Goal: Communication & Community: Answer question/provide support

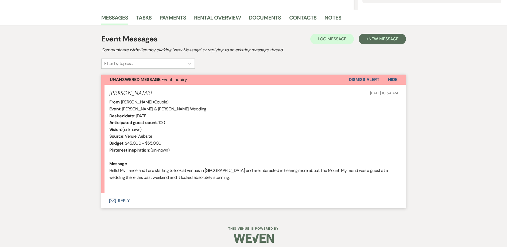
click at [127, 196] on button "Envelope Reply" at bounding box center [253, 200] width 305 height 15
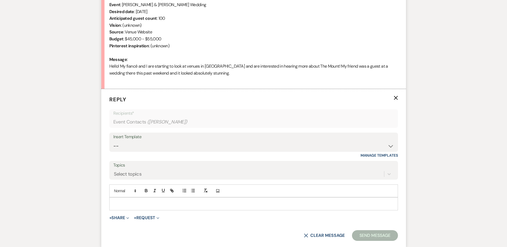
scroll to position [231, 0]
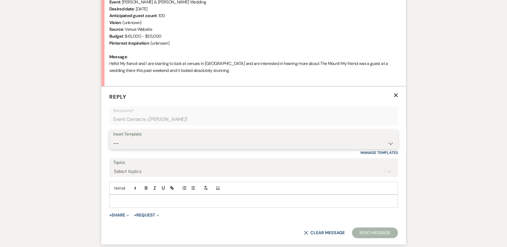
click at [144, 141] on select "-- Weven Planning Portal Introduction (Booked Events) Initial Inquiry Response …" at bounding box center [253, 143] width 281 height 10
select select "5515"
click at [113, 138] on select "-- Weven Planning Portal Introduction (Booked Events) Initial Inquiry Response …" at bounding box center [253, 143] width 281 height 10
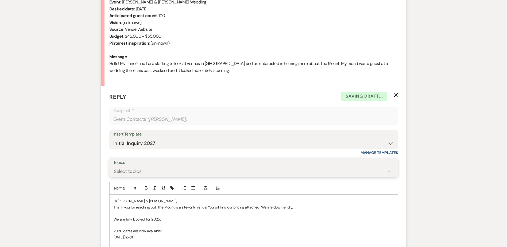
scroll to position [245, 0]
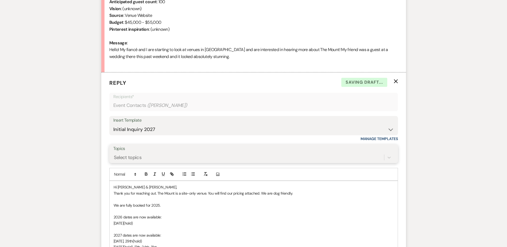
click at [164, 163] on div "Select topics" at bounding box center [253, 157] width 281 height 10
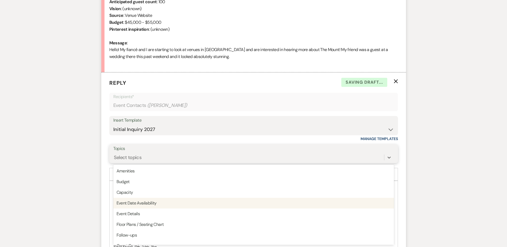
click at [163, 201] on div "Event Date Availability" at bounding box center [253, 203] width 281 height 11
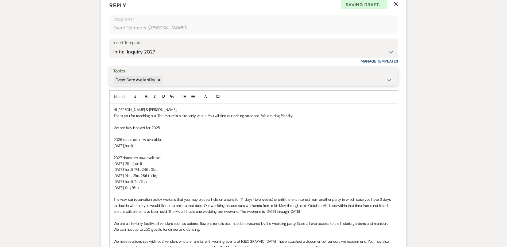
scroll to position [326, 0]
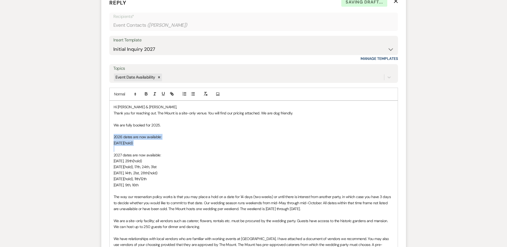
drag, startPoint x: 118, startPoint y: 147, endPoint x: 104, endPoint y: 135, distance: 18.0
click at [104, 135] on form "Reply X Saving draft... Recipients* Event Contacts ( Brianna Walters ) Insert T…" at bounding box center [253, 210] width 305 height 436
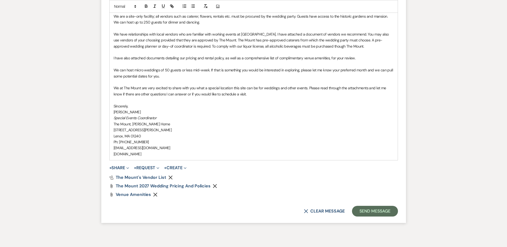
scroll to position [513, 0]
click at [361, 210] on button "Send Message" at bounding box center [375, 210] width 46 height 11
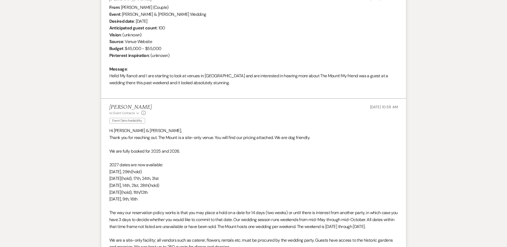
scroll to position [232, 0]
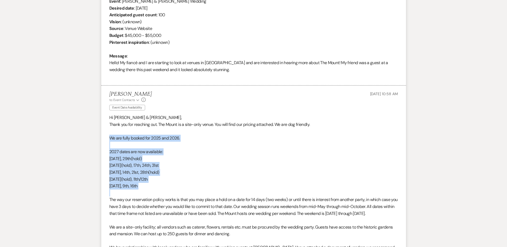
drag, startPoint x: 109, startPoint y: 139, endPoint x: 178, endPoint y: 191, distance: 86.7
drag, startPoint x: 178, startPoint y: 191, endPoint x: 130, endPoint y: 182, distance: 48.7
copy div "We are fully booked for 2025 and 2026. 2027 dates are now available: May 15th, …"
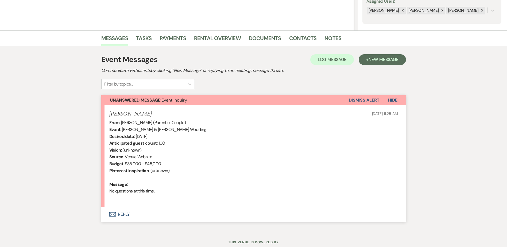
scroll to position [117, 0]
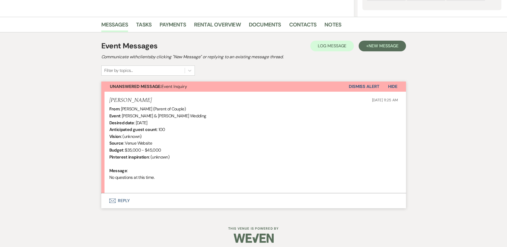
click at [122, 201] on button "Envelope Reply" at bounding box center [253, 200] width 305 height 15
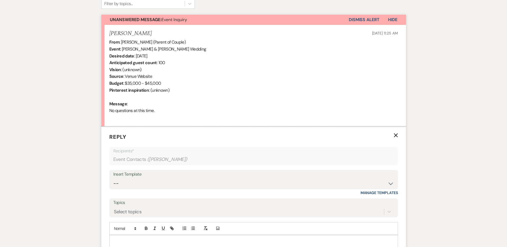
scroll to position [198, 0]
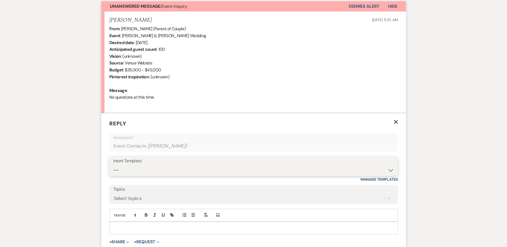
click at [123, 167] on select "-- Weven Planning Portal Introduction (Booked Events) Initial Inquiry Response …" at bounding box center [253, 170] width 281 height 10
select select "5515"
click at [113, 165] on select "-- Weven Planning Portal Introduction (Booked Events) Initial Inquiry Response …" at bounding box center [253, 170] width 281 height 10
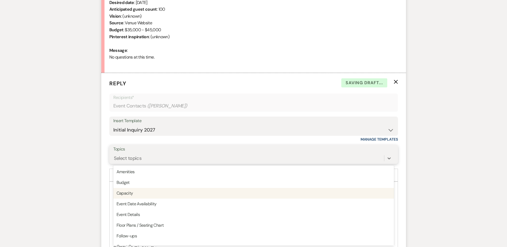
click at [131, 163] on div "option Capacity focused, 3 of 20. 20 results available. Use Up and Down to choo…" at bounding box center [253, 158] width 281 height 10
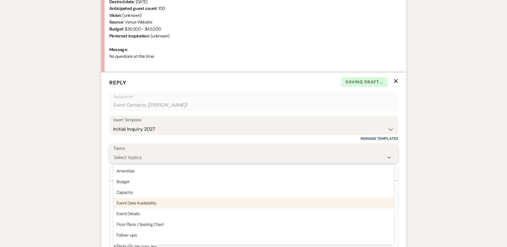
click at [131, 198] on div "Event Date Availability" at bounding box center [253, 203] width 281 height 11
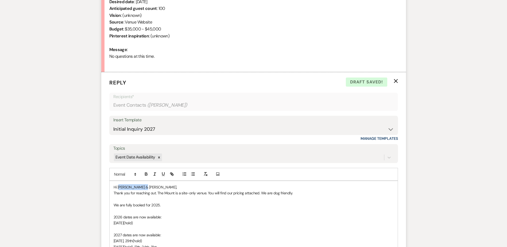
drag, startPoint x: 119, startPoint y: 188, endPoint x: 145, endPoint y: 186, distance: 26.0
click at [145, 186] on p "Hi Jenna & Declan," at bounding box center [254, 187] width 280 height 6
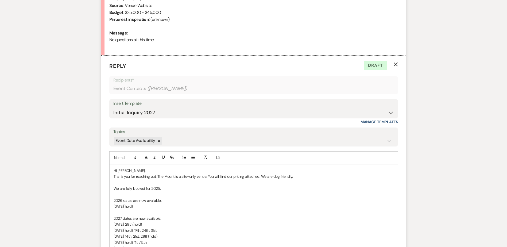
scroll to position [292, 0]
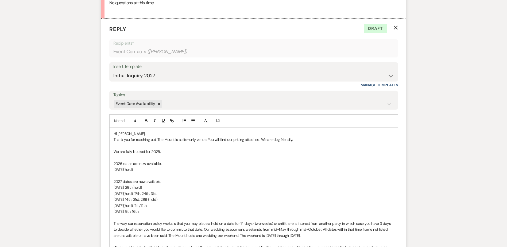
drag, startPoint x: 162, startPoint y: 213, endPoint x: 101, endPoint y: 152, distance: 86.3
click at [101, 152] on div "Messages Tasks Payments Rental Overview Documents Contacts Notes Event Messages…" at bounding box center [253, 155] width 507 height 627
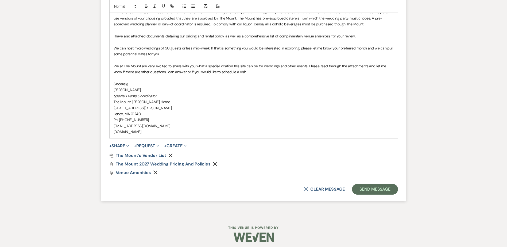
scroll to position [530, 0]
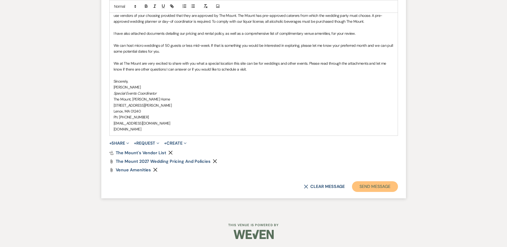
click at [363, 186] on button "Send Message" at bounding box center [375, 186] width 46 height 11
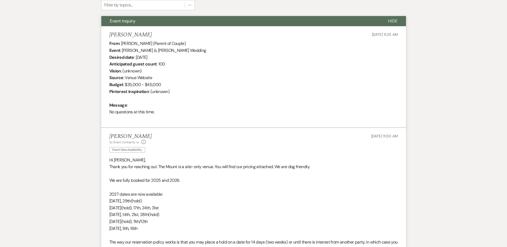
scroll to position [187, 0]
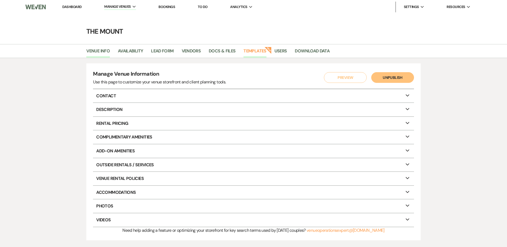
click at [249, 51] on link "Templates" at bounding box center [255, 53] width 23 height 10
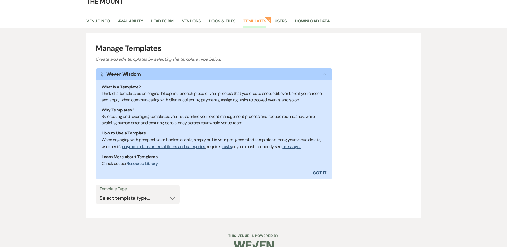
scroll to position [41, 0]
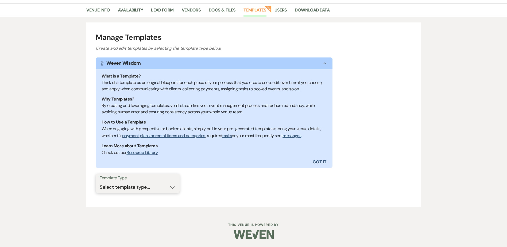
click at [128, 186] on select "Select template type... Task List Message Templates Payment Plan Inventory Item…" at bounding box center [138, 187] width 76 height 10
select select "Message Templates"
click at [100, 182] on select "Select template type... Task List Message Templates Payment Plan Inventory Item…" at bounding box center [138, 187] width 76 height 10
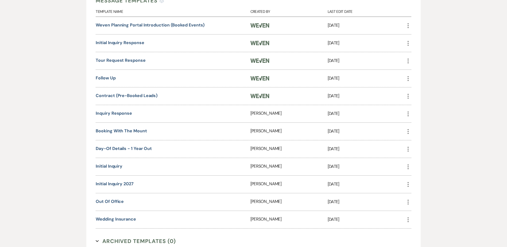
scroll to position [255, 0]
click at [129, 186] on link "Initial Inquiry 2027" at bounding box center [115, 184] width 38 height 6
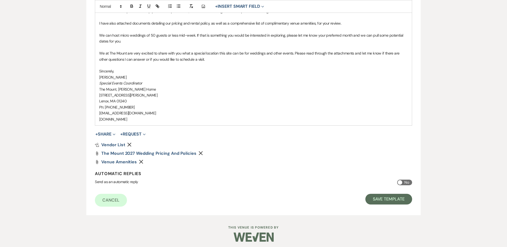
scroll to position [289, 0]
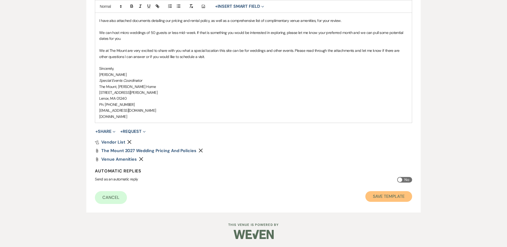
click at [389, 198] on button "Save Template" at bounding box center [389, 196] width 47 height 11
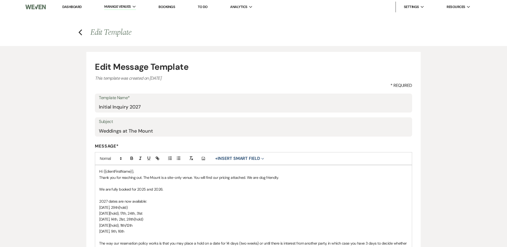
select select "Message Templates"
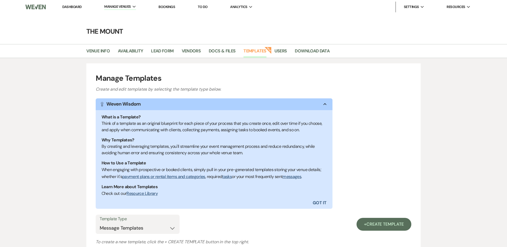
click at [74, 7] on link "Dashboard" at bounding box center [71, 7] width 19 height 5
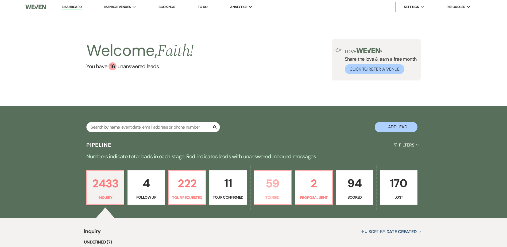
click at [268, 193] on link "59 Toured" at bounding box center [273, 187] width 38 height 35
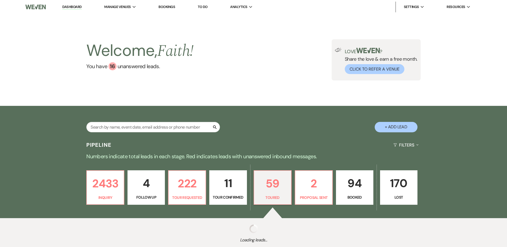
select select "5"
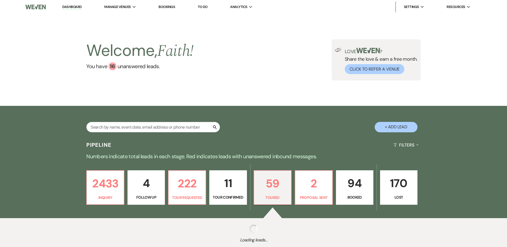
select select "5"
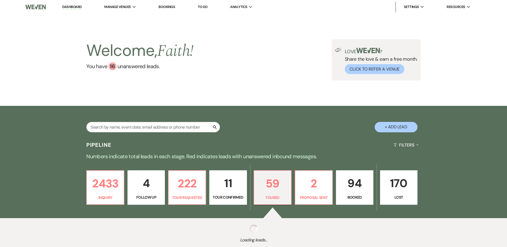
select select "5"
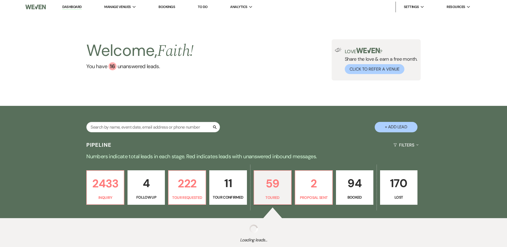
select select "5"
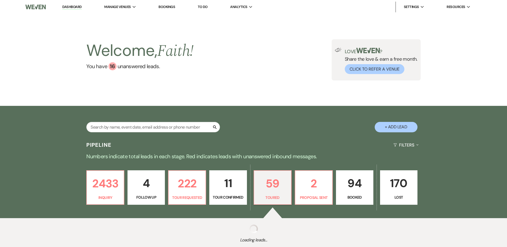
select select "5"
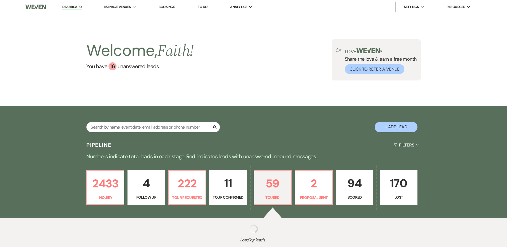
select select "5"
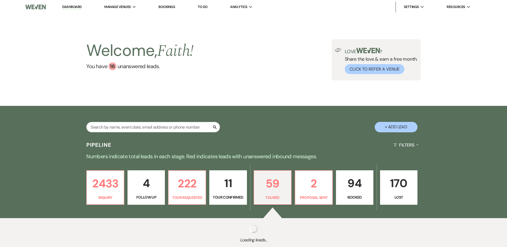
select select "5"
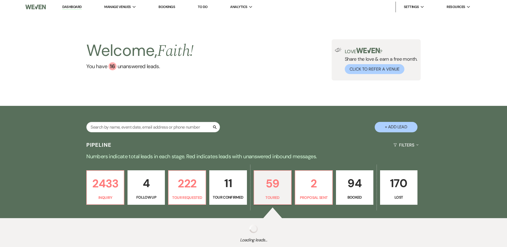
select select "5"
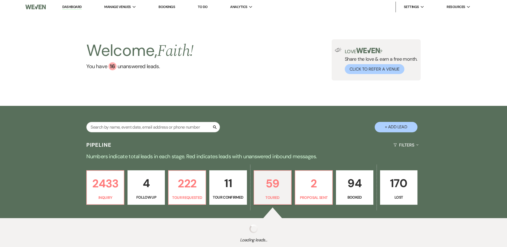
select select "5"
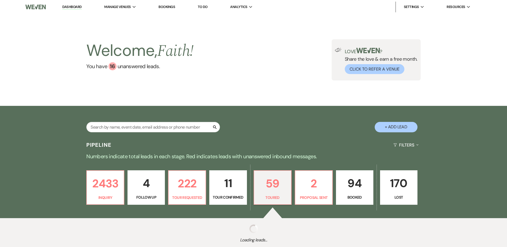
select select "5"
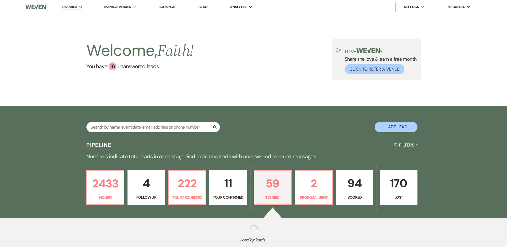
select select "5"
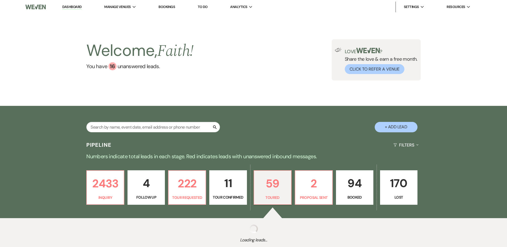
select select "5"
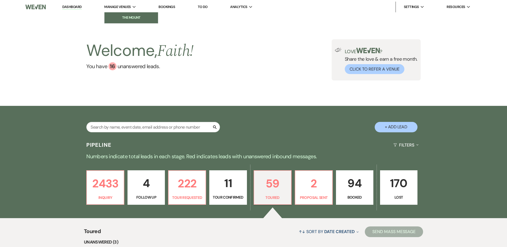
click at [123, 17] on li "The Mount" at bounding box center [131, 17] width 48 height 5
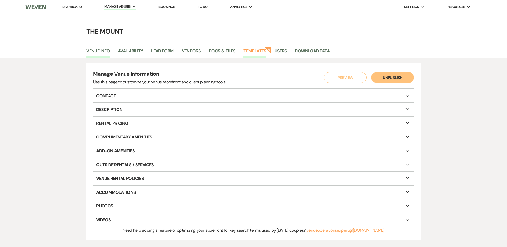
click at [263, 51] on link "Templates" at bounding box center [255, 53] width 23 height 10
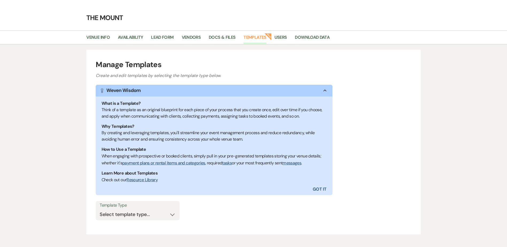
scroll to position [41, 0]
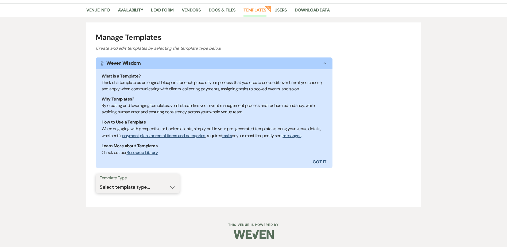
click at [170, 184] on select "Select template type... Task List Message Templates Payment Plan Inventory Item…" at bounding box center [138, 187] width 76 height 10
click at [139, 187] on select "Select template type... Task List Message Templates Payment Plan Inventory Item…" at bounding box center [138, 187] width 76 height 10
select select "Message Templates"
click at [100, 182] on select "Select template type... Task List Message Templates Payment Plan Inventory Item…" at bounding box center [138, 187] width 76 height 10
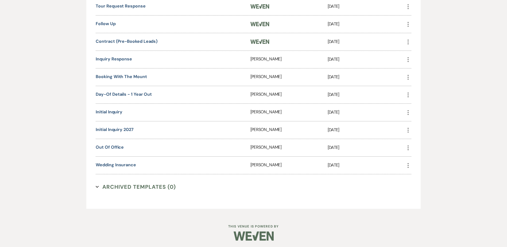
scroll to position [311, 0]
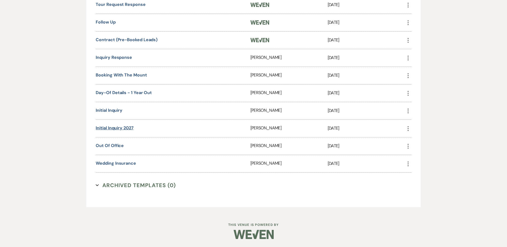
click at [117, 129] on link "Initial Inquiry 2027" at bounding box center [115, 128] width 38 height 6
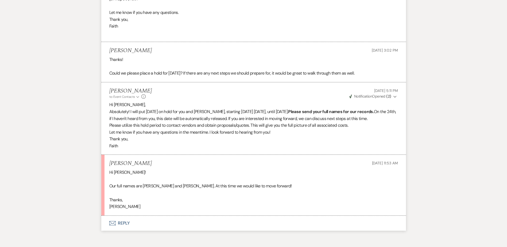
scroll to position [1555, 0]
click at [124, 225] on button "Envelope Reply" at bounding box center [253, 223] width 305 height 15
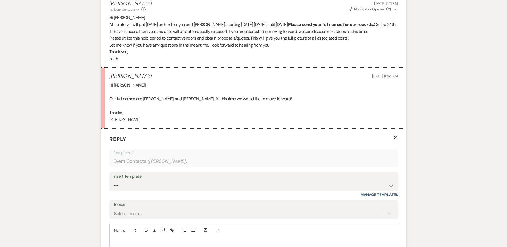
scroll to position [1662, 0]
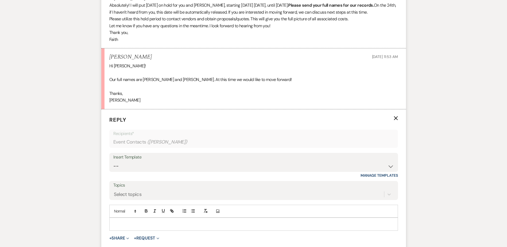
click at [146, 222] on p at bounding box center [254, 224] width 280 height 6
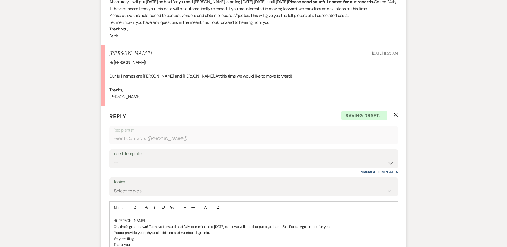
scroll to position [1672, 0]
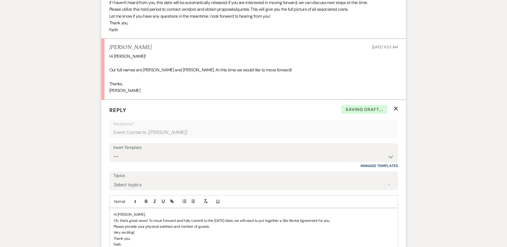
click at [114, 225] on p "Please provide your physical address and number of guests." at bounding box center [254, 227] width 280 height 6
click at [205, 224] on p "Oh, that's great news! To move forward and fully commit to the May 29th, 2027 d…" at bounding box center [254, 224] width 280 height 12
click at [110, 234] on div "Hi Angela, Oh, that's great news! To move forward and fully commit to the May 2…" at bounding box center [254, 229] width 288 height 42
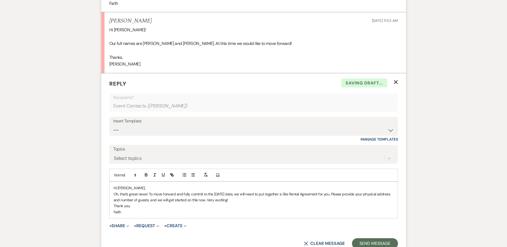
scroll to position [1699, 0]
click at [364, 240] on button "Send Message" at bounding box center [375, 243] width 46 height 11
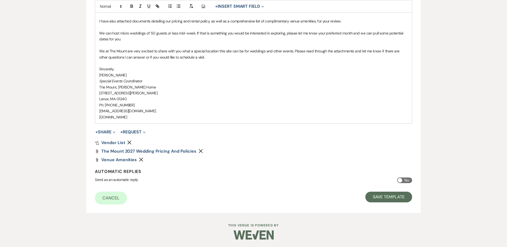
scroll to position [289, 0]
click at [374, 200] on button "Save Template" at bounding box center [389, 196] width 47 height 11
select select "Message Templates"
